Goal: Information Seeking & Learning: Find contact information

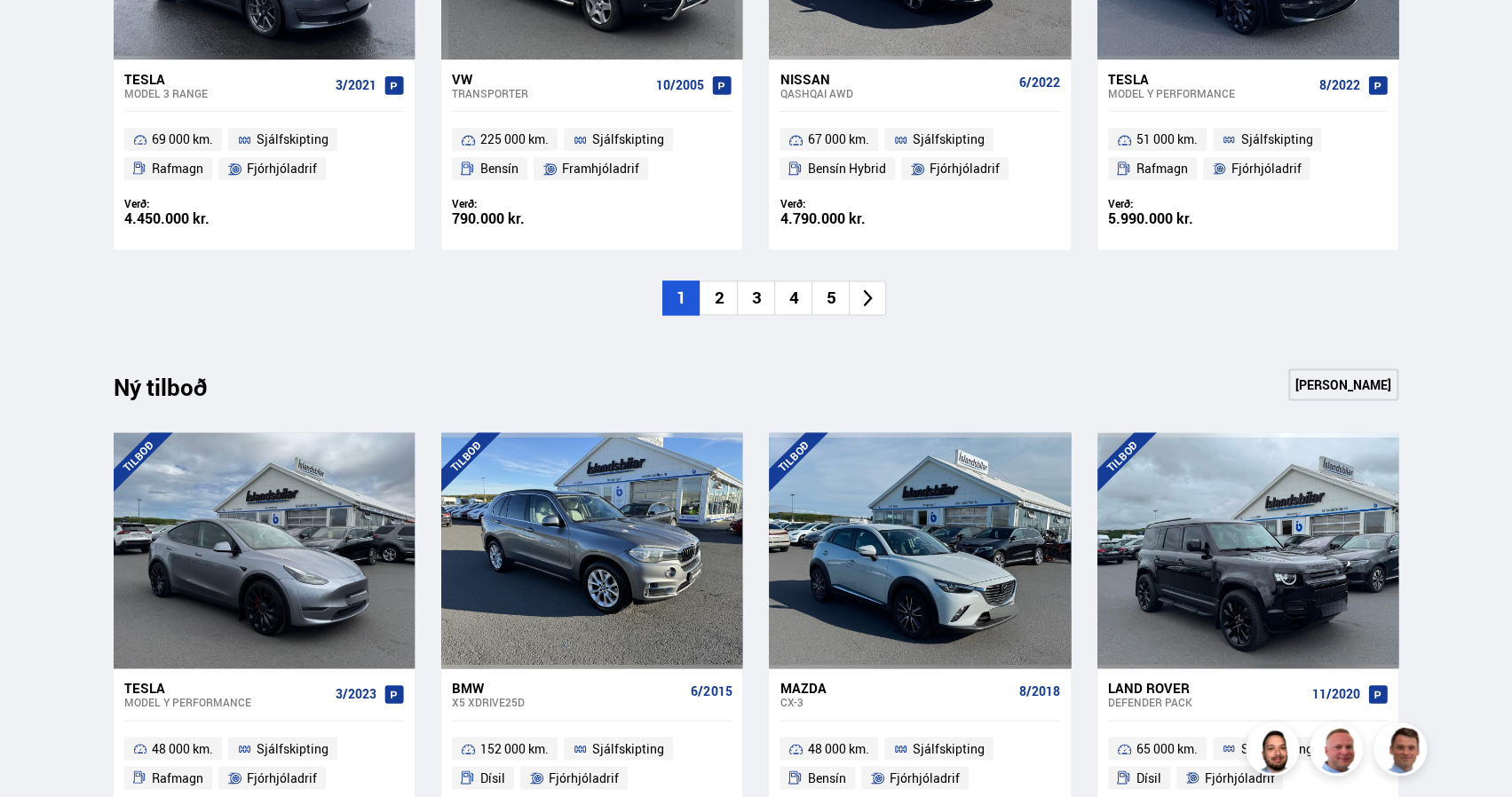
scroll to position [1515, 0]
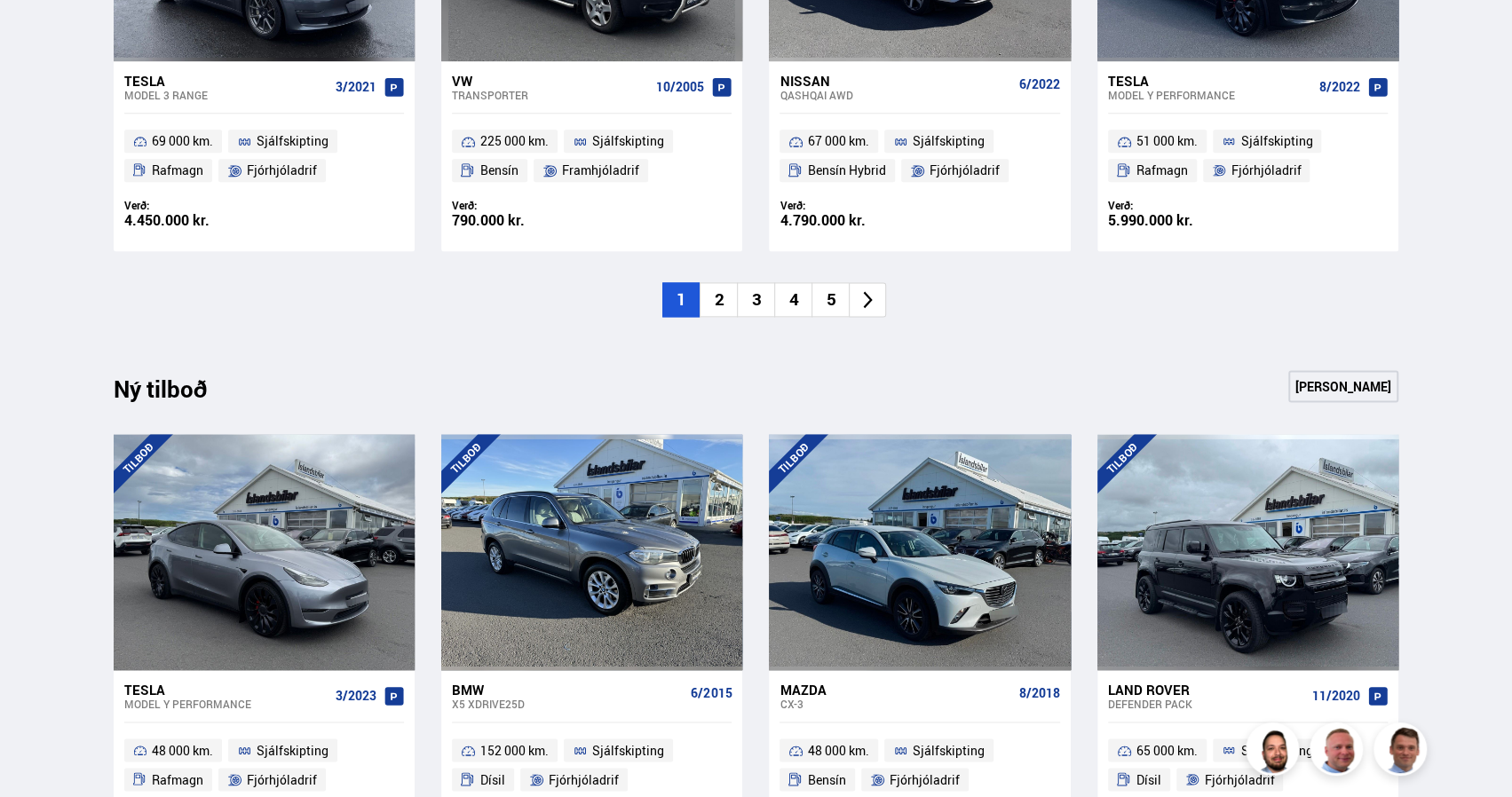
click at [724, 310] on li "2" at bounding box center [718, 299] width 38 height 35
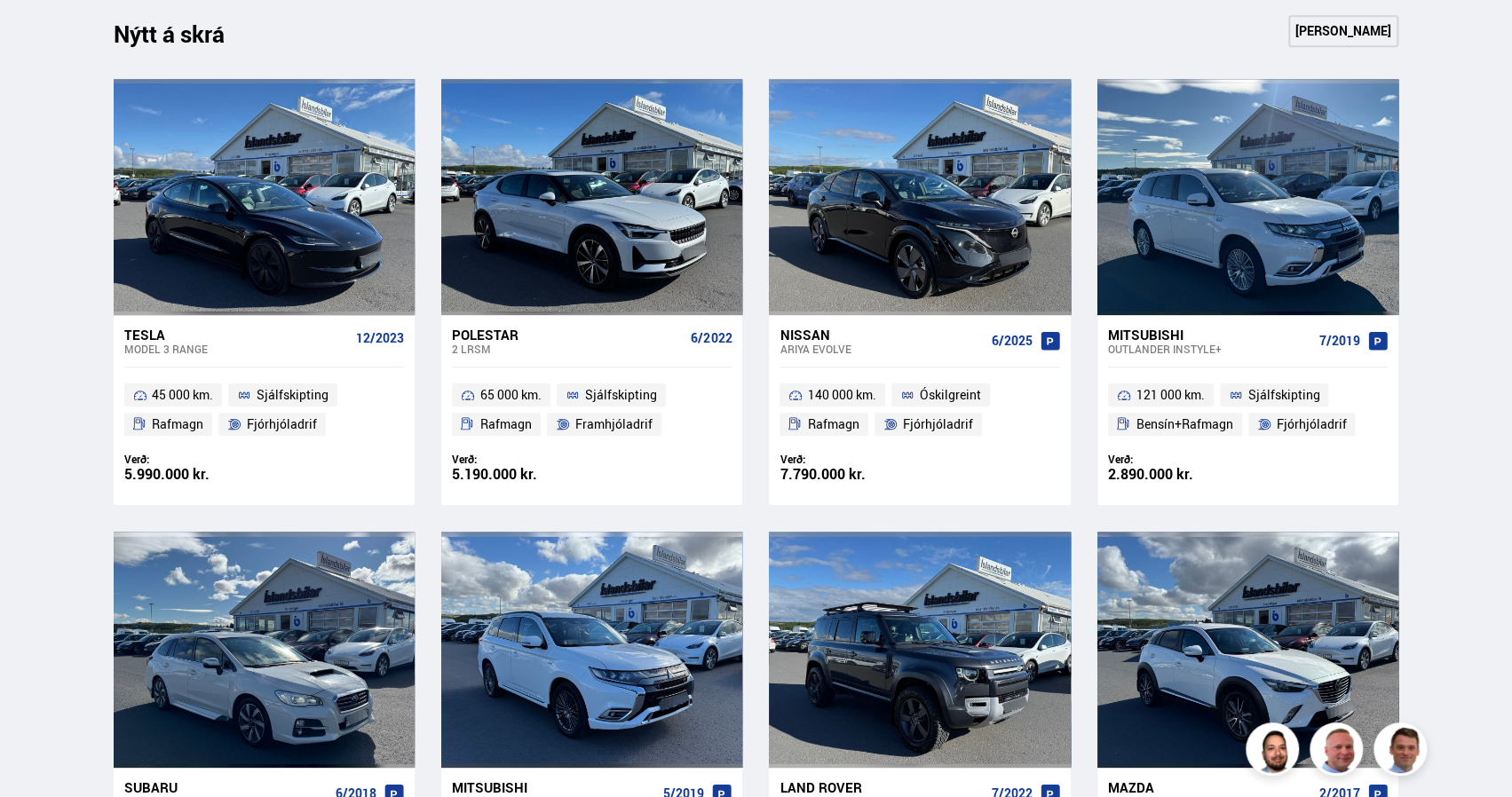
scroll to position [806, 0]
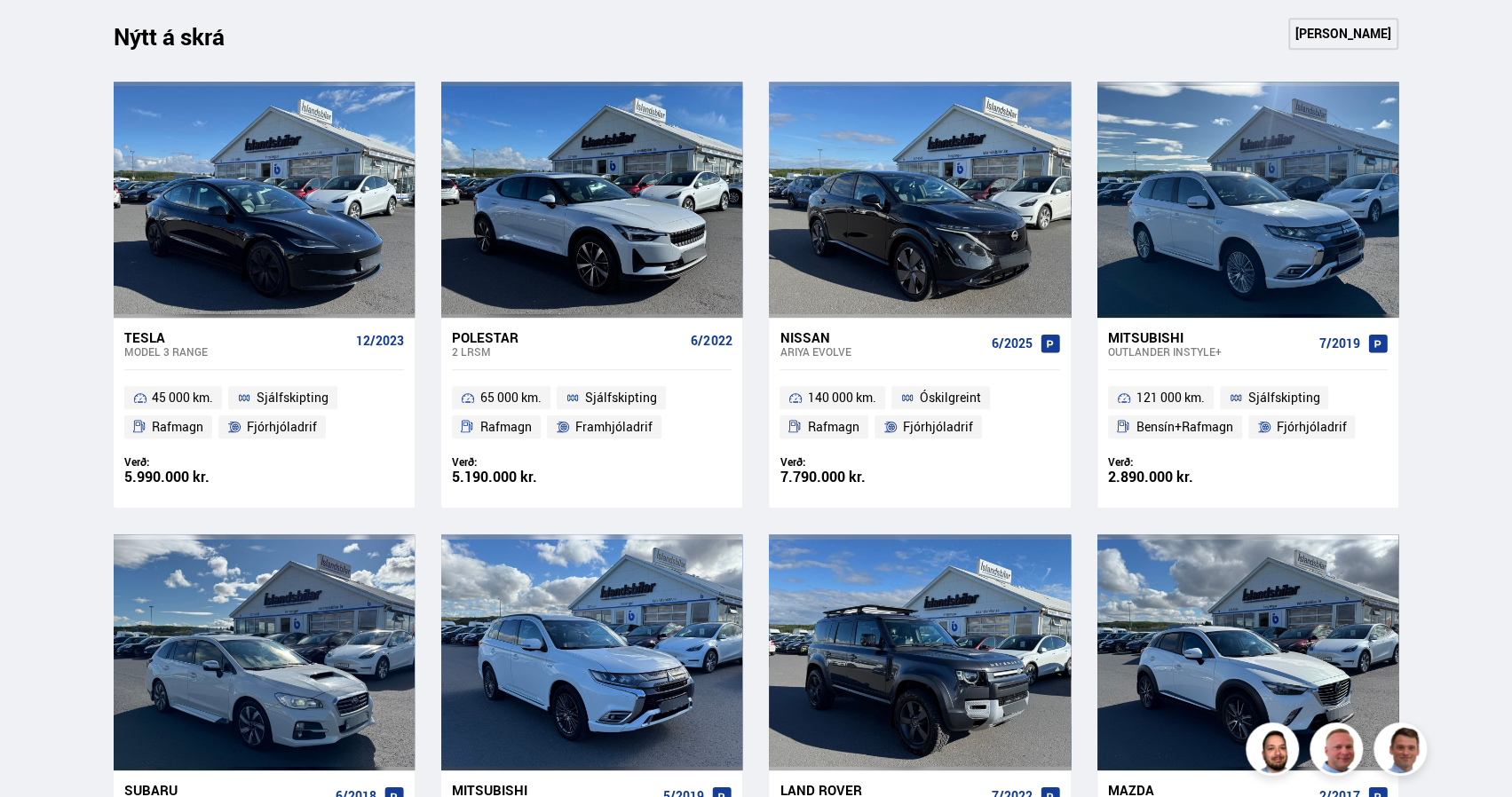
click at [1143, 332] on div "Mitsubishi" at bounding box center [1209, 336] width 205 height 16
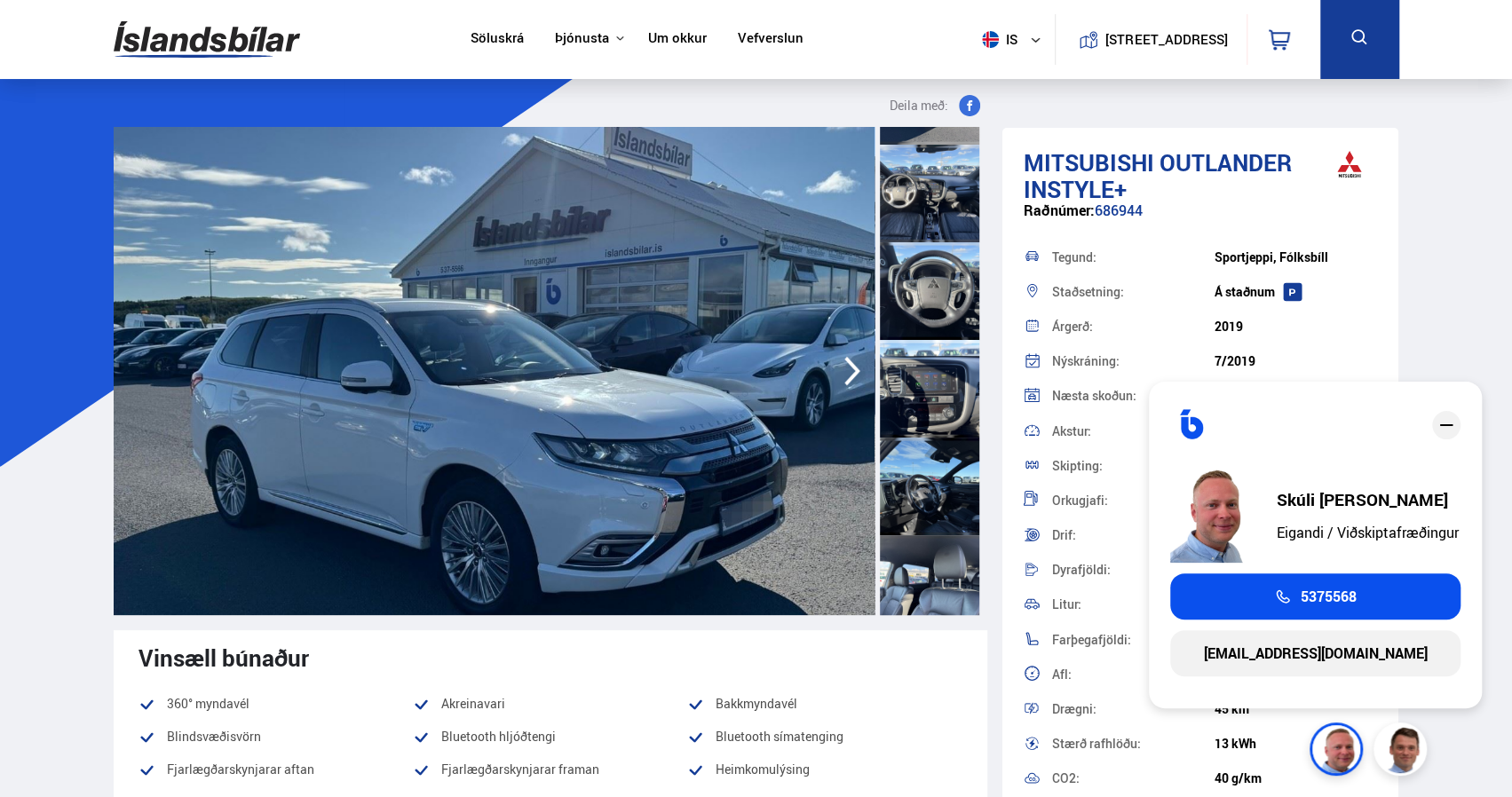
click at [197, 8] on div "Söluskrá Þjónusta Íslandsbílar Kaupumbila.is Íslandsvörn Leiðbeiningar Um okkur…" at bounding box center [756, 40] width 1314 height 79
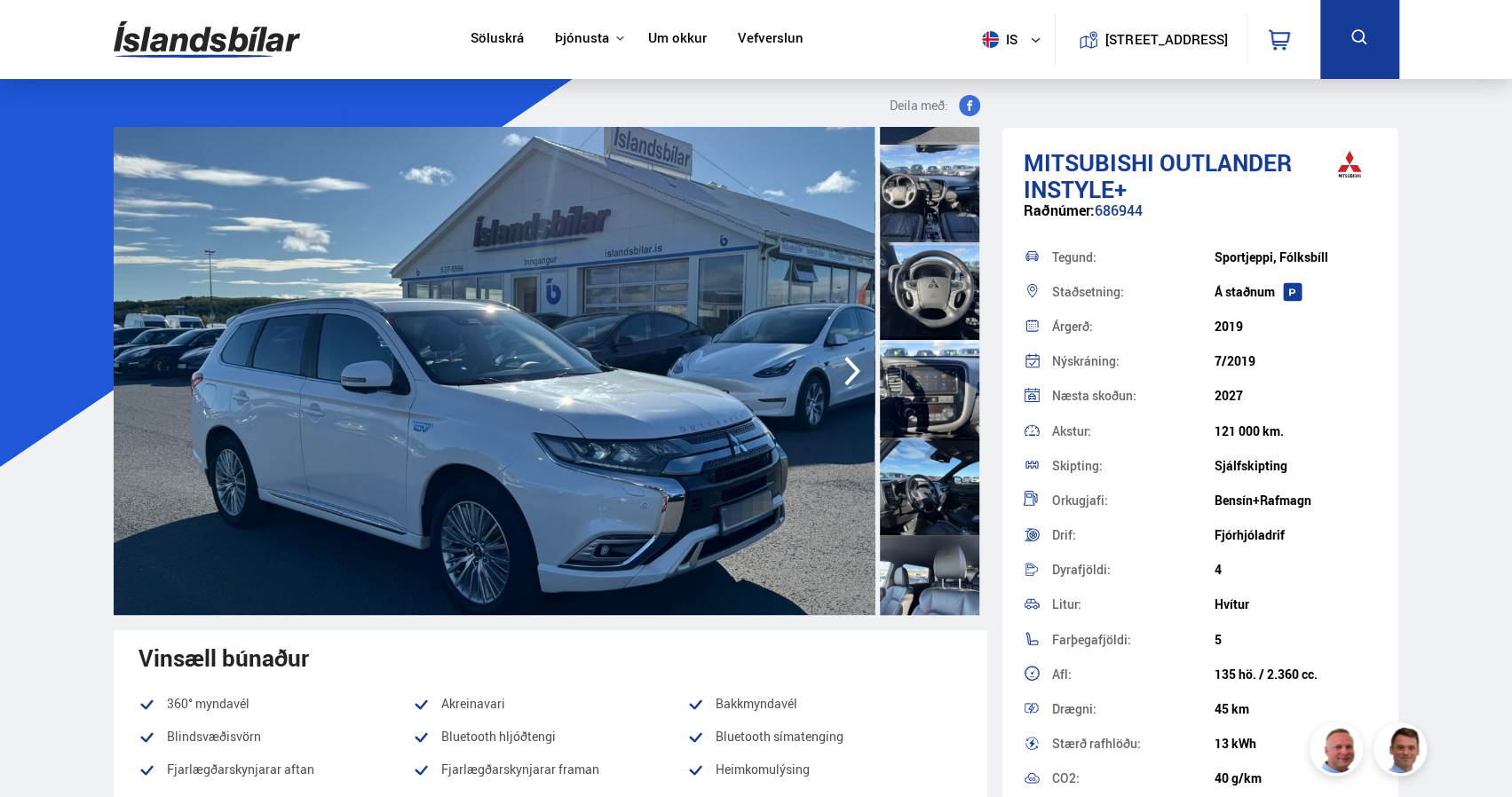
click at [649, 36] on link "Um okkur" at bounding box center [677, 40] width 58 height 19
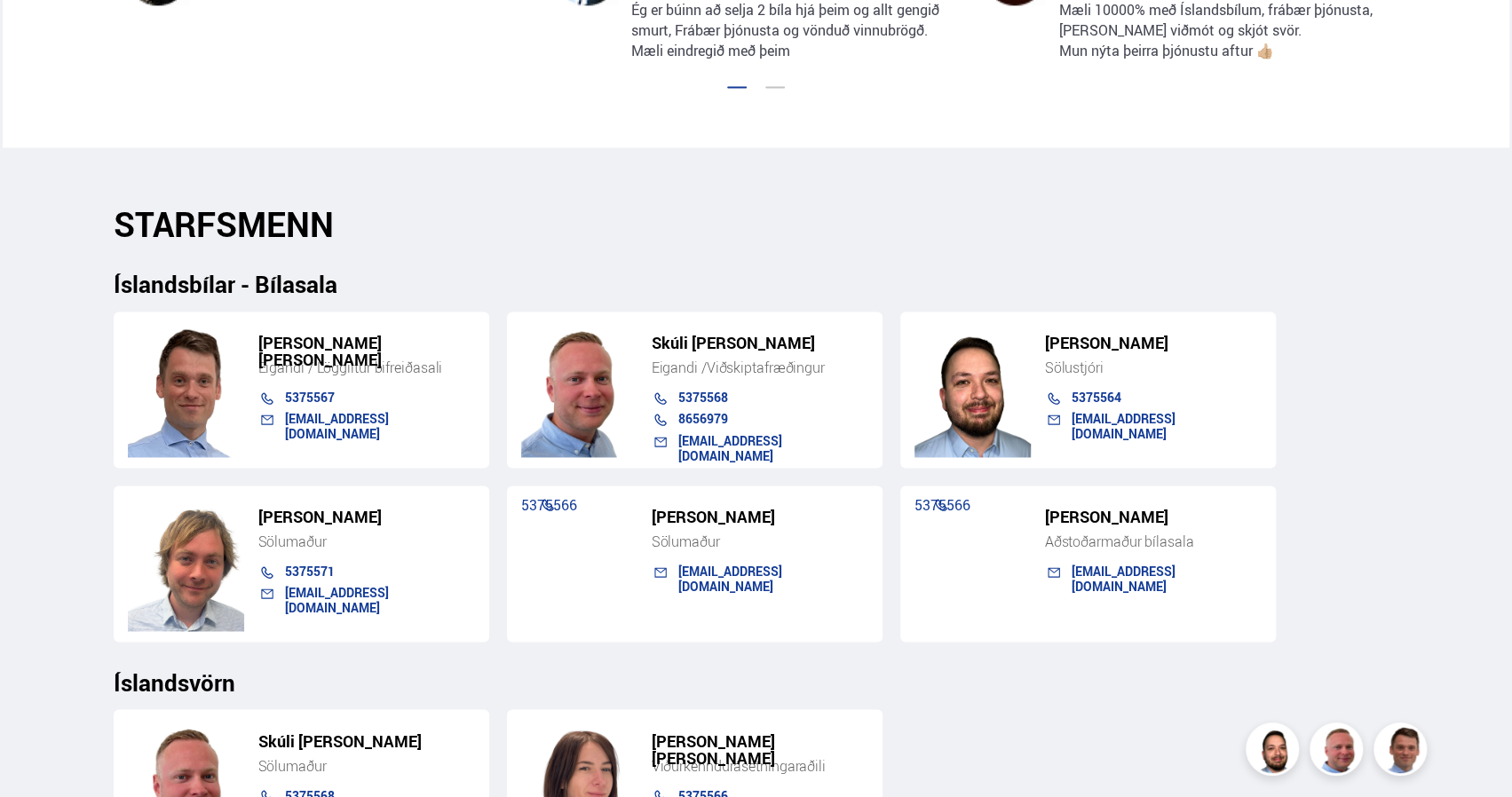
scroll to position [1710, 0]
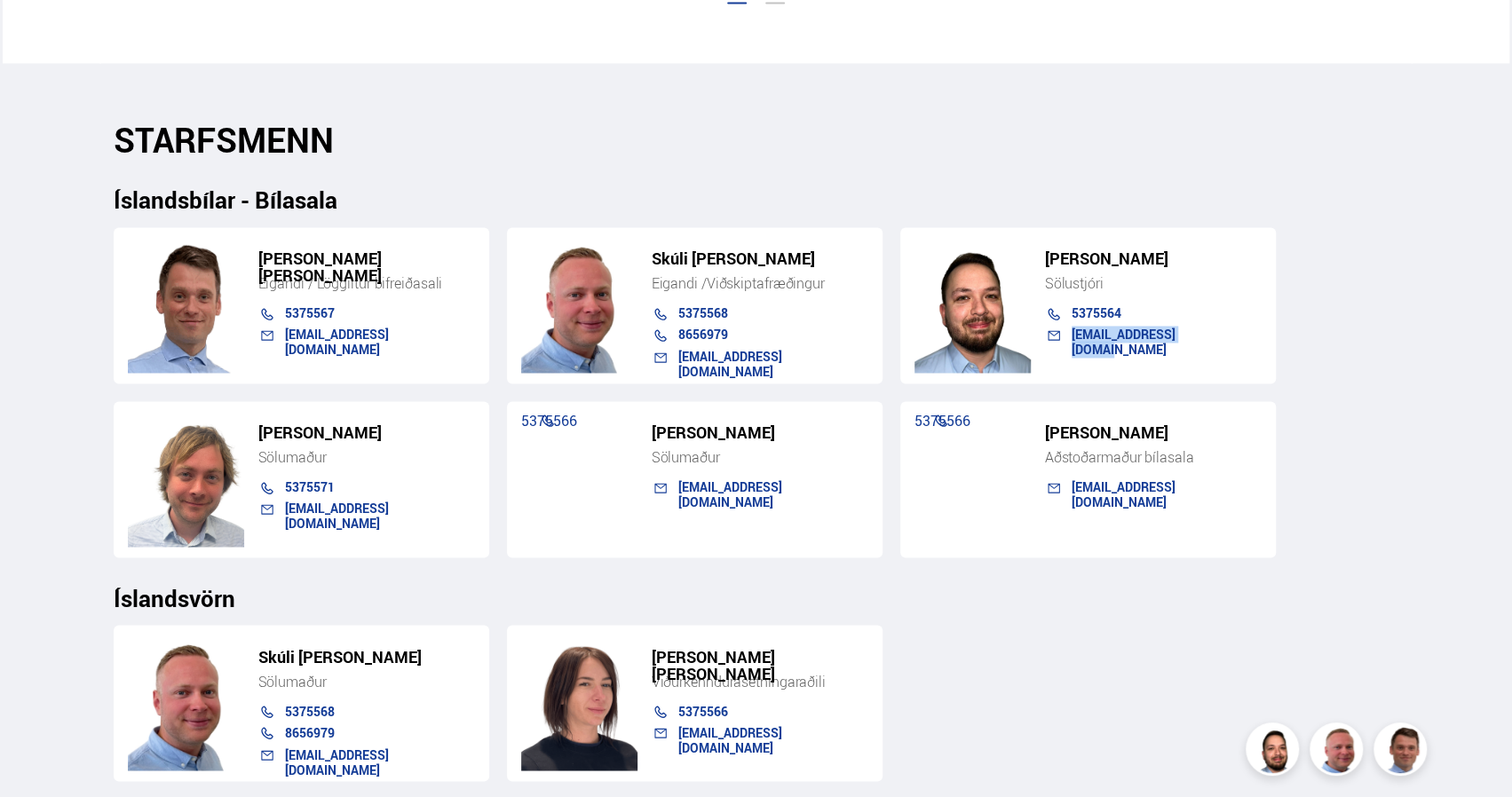
drag, startPoint x: 1202, startPoint y: 334, endPoint x: 1067, endPoint y: 331, distance: 135.0
click at [1067, 331] on div "hakon@islandsbilar.is" at bounding box center [1143, 338] width 235 height 23
